Goal: Task Accomplishment & Management: Manage account settings

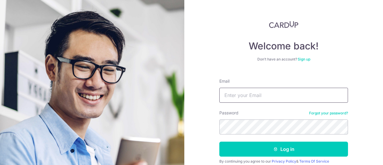
click at [231, 94] on input "Email" at bounding box center [284, 95] width 129 height 15
type input "[EMAIL_ADDRESS][DOMAIN_NAME]"
click at [220, 142] on button "Log in" at bounding box center [284, 149] width 129 height 15
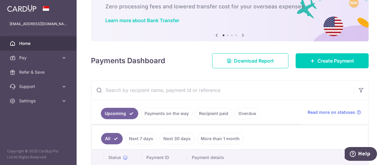
scroll to position [60, 0]
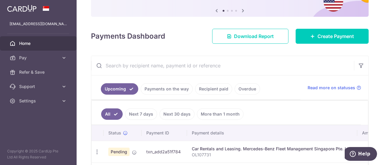
click at [161, 84] on link "Payments on the way" at bounding box center [167, 88] width 52 height 11
